Goal: Task Accomplishment & Management: Manage account settings

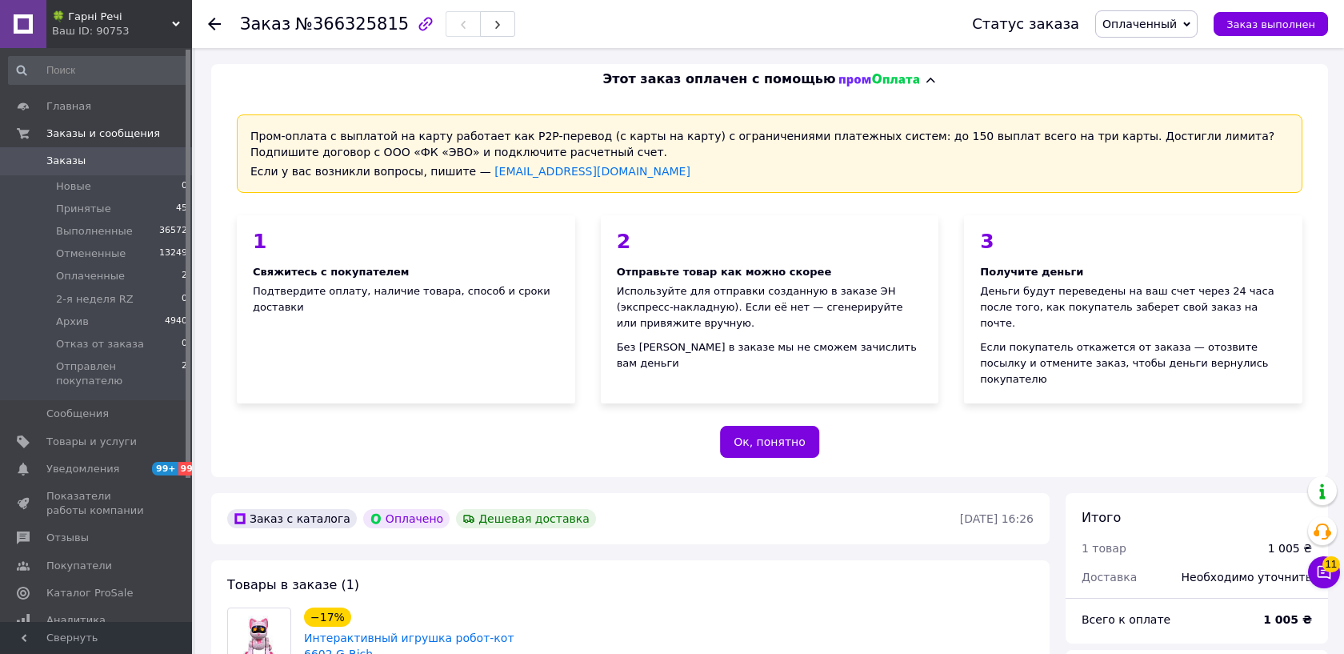
click at [1154, 36] on span "Оплаченный" at bounding box center [1146, 23] width 102 height 27
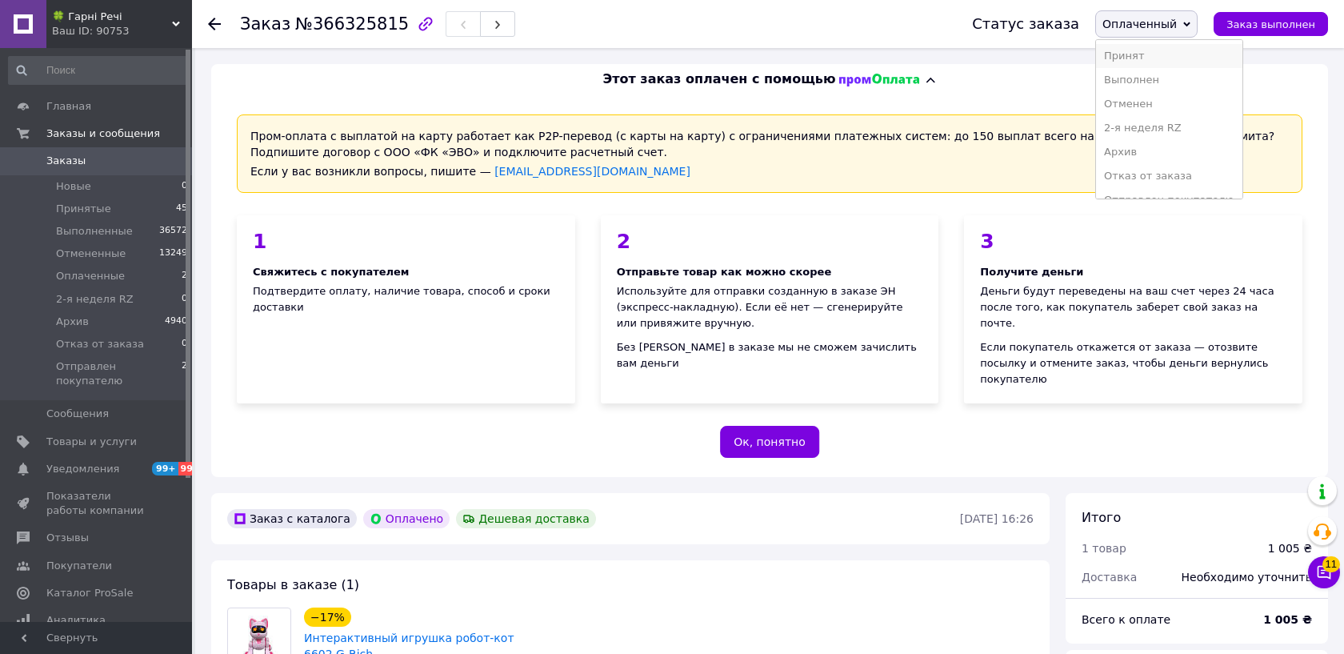
click at [1150, 49] on li "Принят" at bounding box center [1169, 56] width 146 height 24
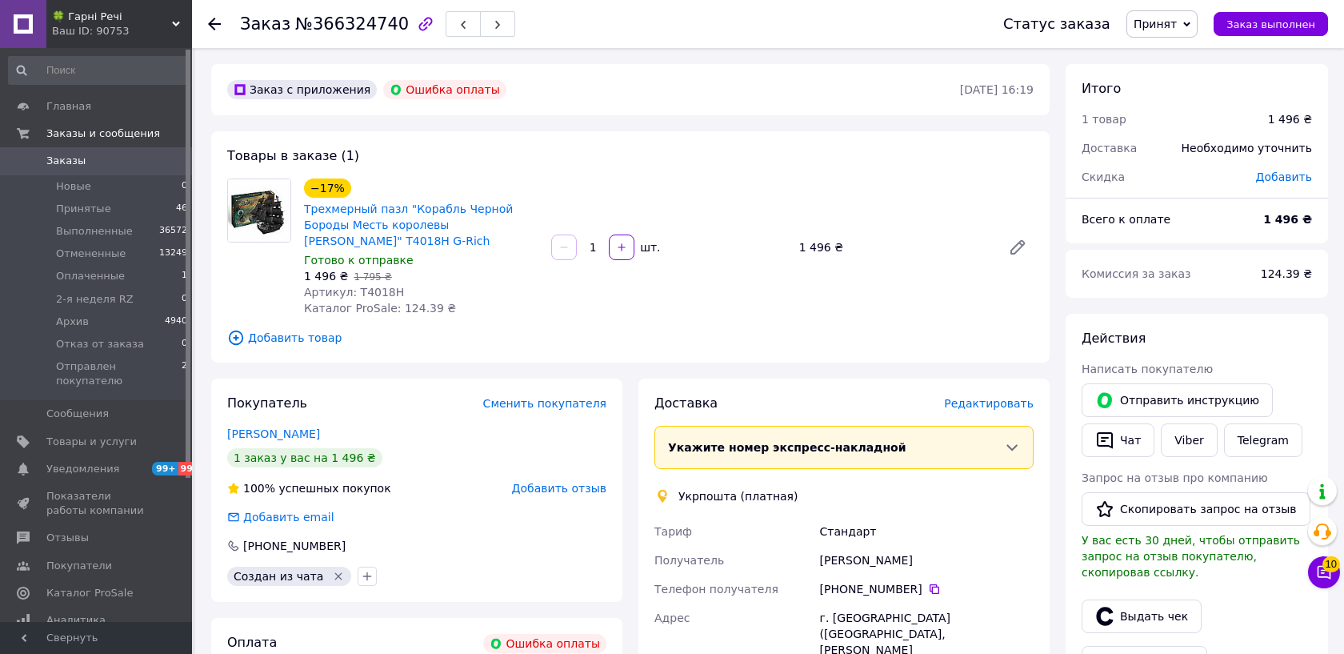
click at [1167, 27] on span "Принят" at bounding box center [1155, 24] width 43 height 13
click at [852, 187] on div "−17% Трехмерный пазл "Корабль Черной Бороды Месть королевы [PERSON_NAME]" T4018…" at bounding box center [669, 247] width 742 height 144
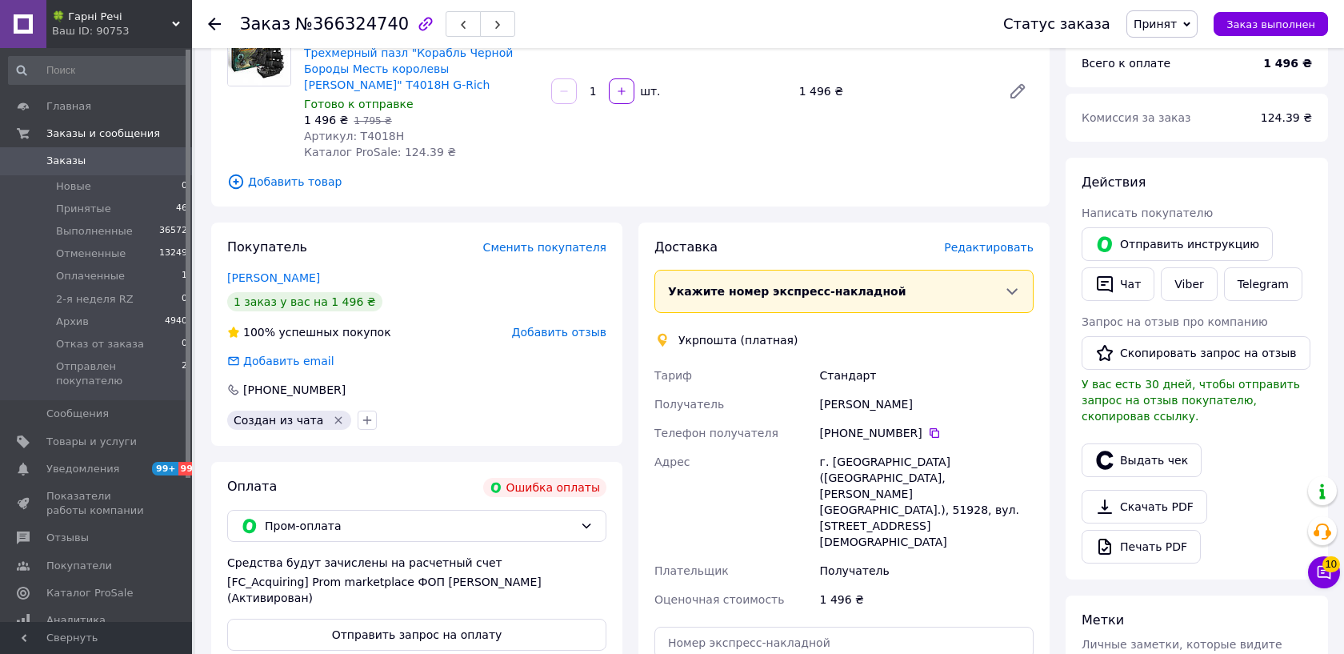
scroll to position [98, 0]
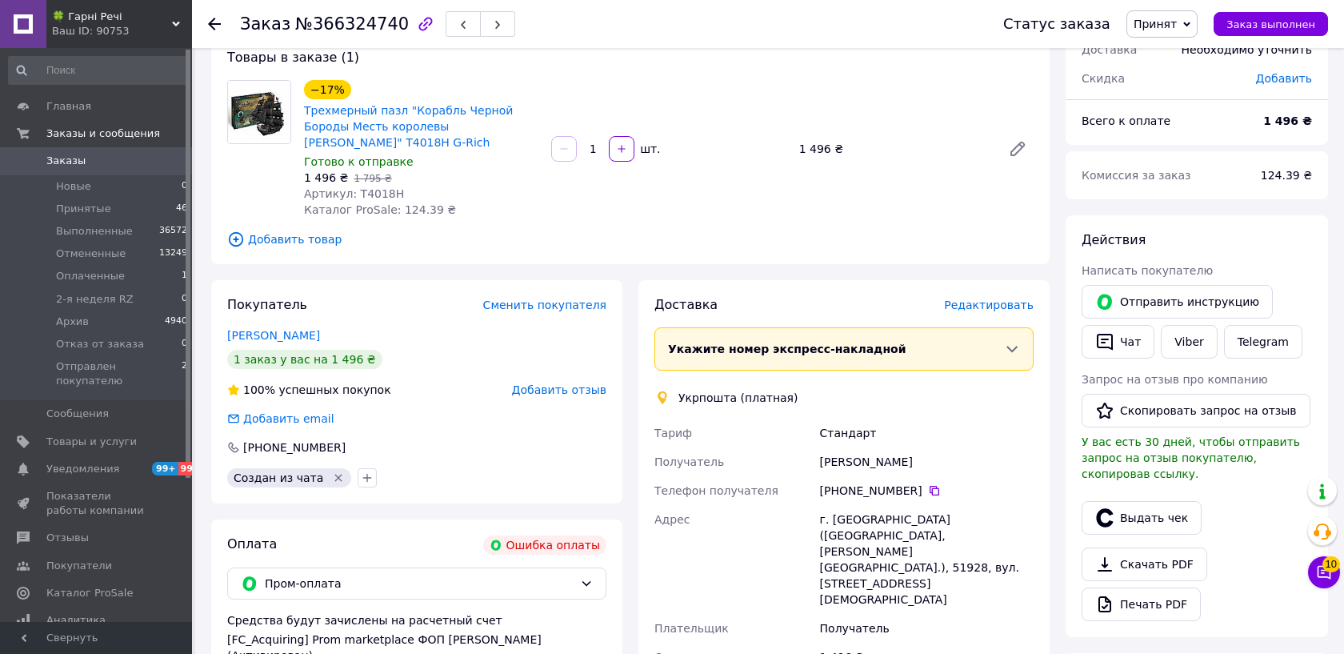
click at [1177, 18] on span "Принят" at bounding box center [1155, 24] width 43 height 13
click at [1156, 75] on li "Отменен" at bounding box center [1200, 80] width 146 height 24
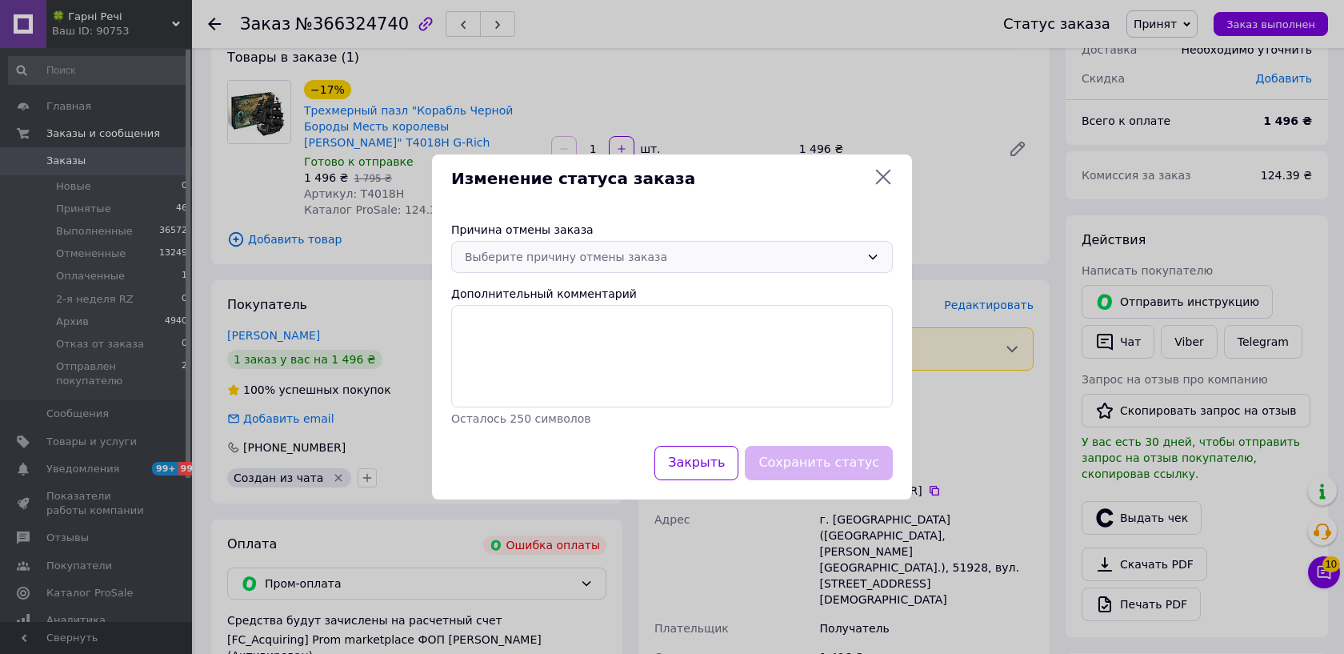
click at [693, 266] on div "Выберите причину отмены заказа" at bounding box center [672, 257] width 442 height 32
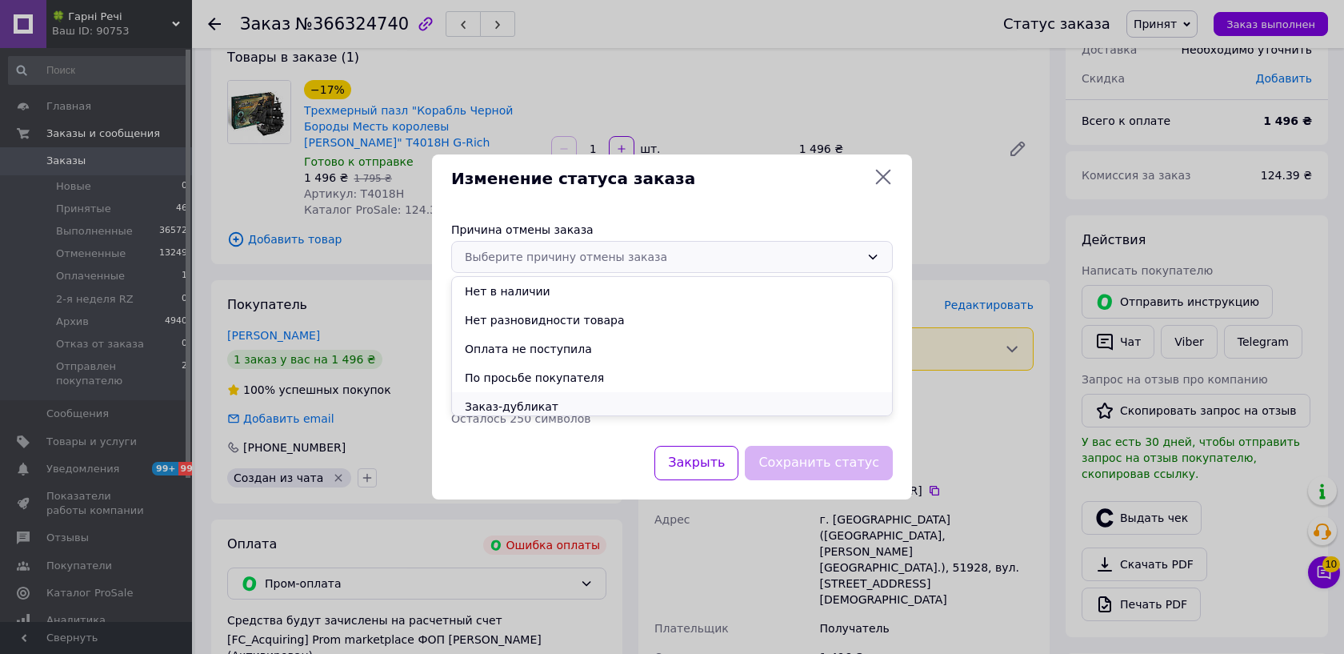
click at [528, 405] on li "Заказ-дубликат" at bounding box center [672, 406] width 440 height 29
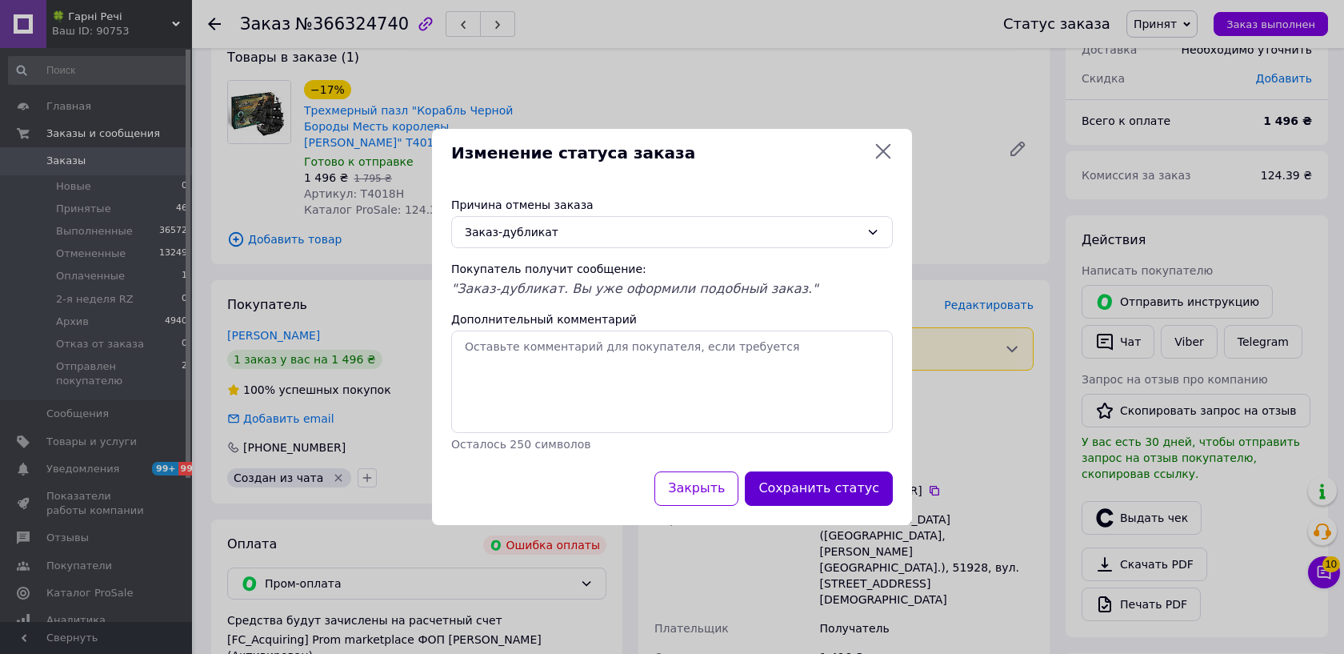
click at [792, 496] on button "Сохранить статус" at bounding box center [819, 488] width 148 height 34
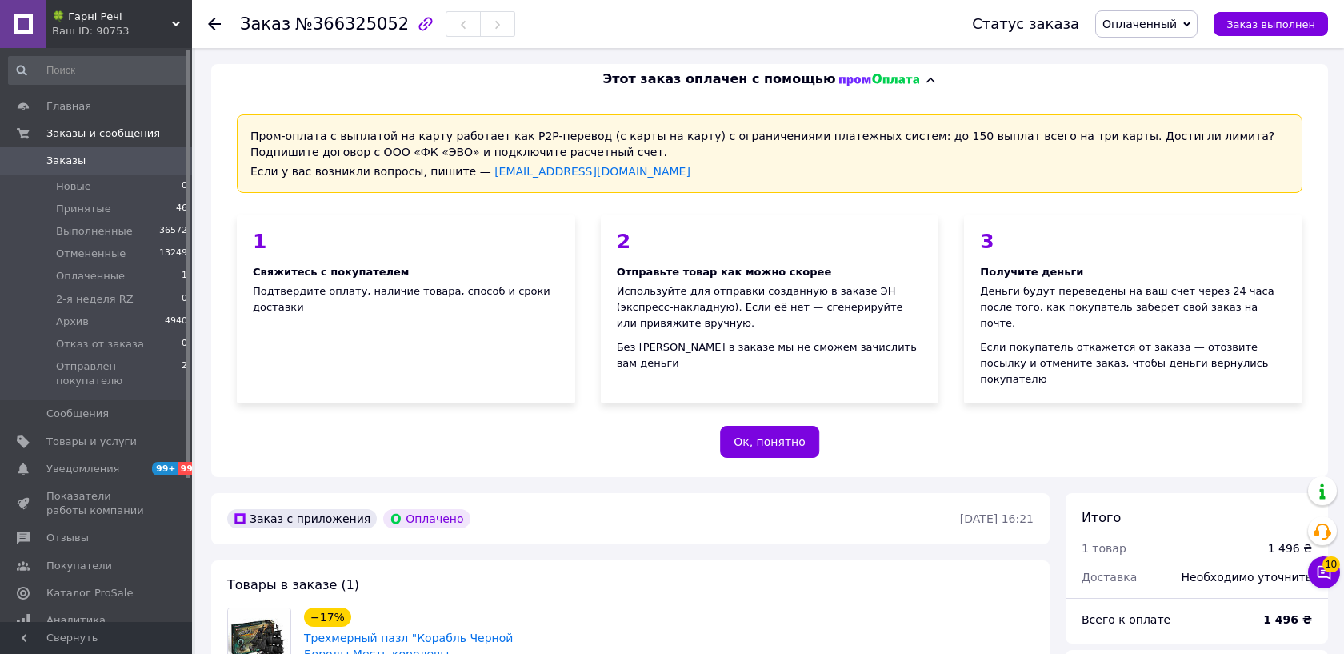
click at [1126, 22] on span "Оплаченный" at bounding box center [1139, 24] width 74 height 13
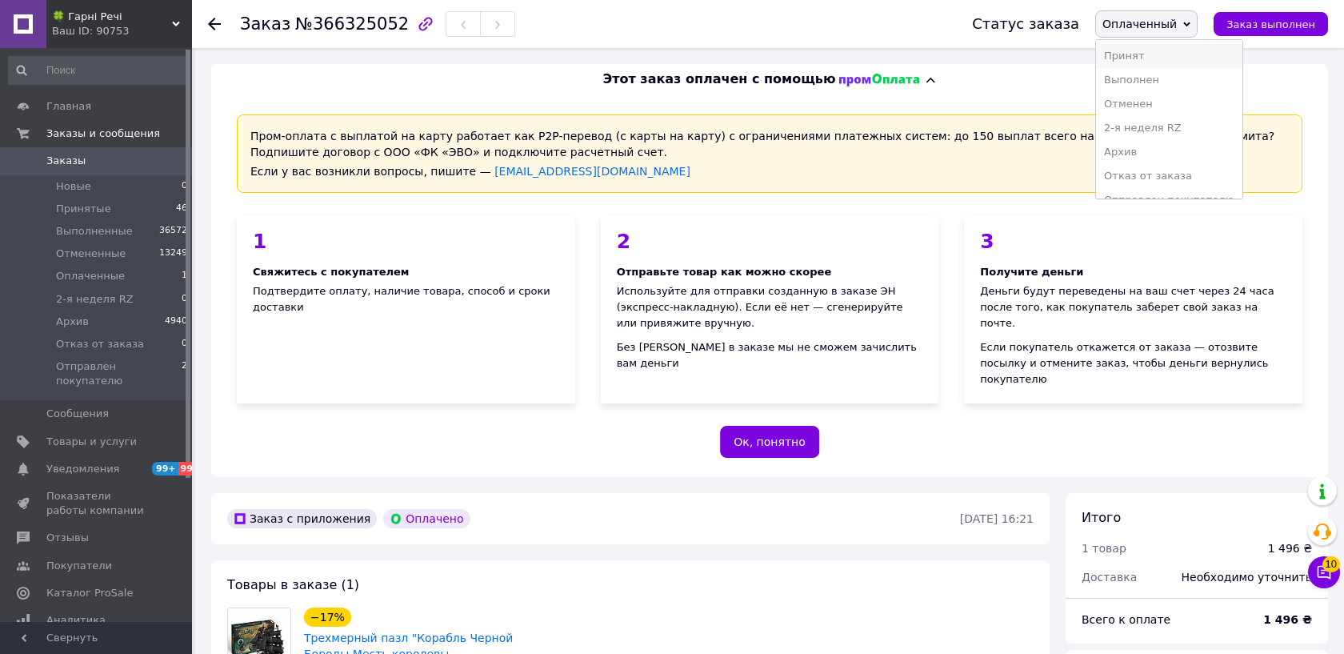
click at [1126, 51] on li "Принят" at bounding box center [1169, 56] width 146 height 24
